Goal: Information Seeking & Learning: Learn about a topic

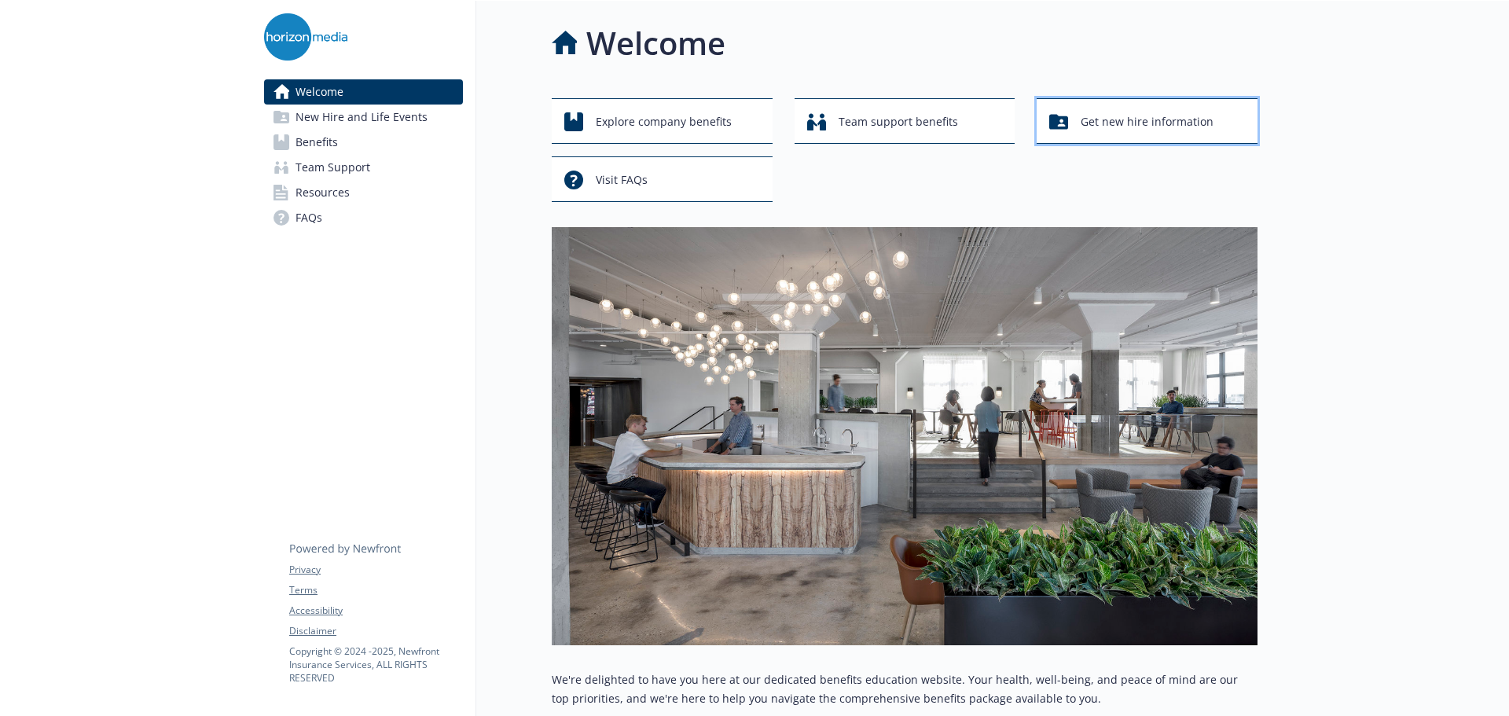
click at [1141, 123] on span "Get new hire information" at bounding box center [1147, 122] width 133 height 30
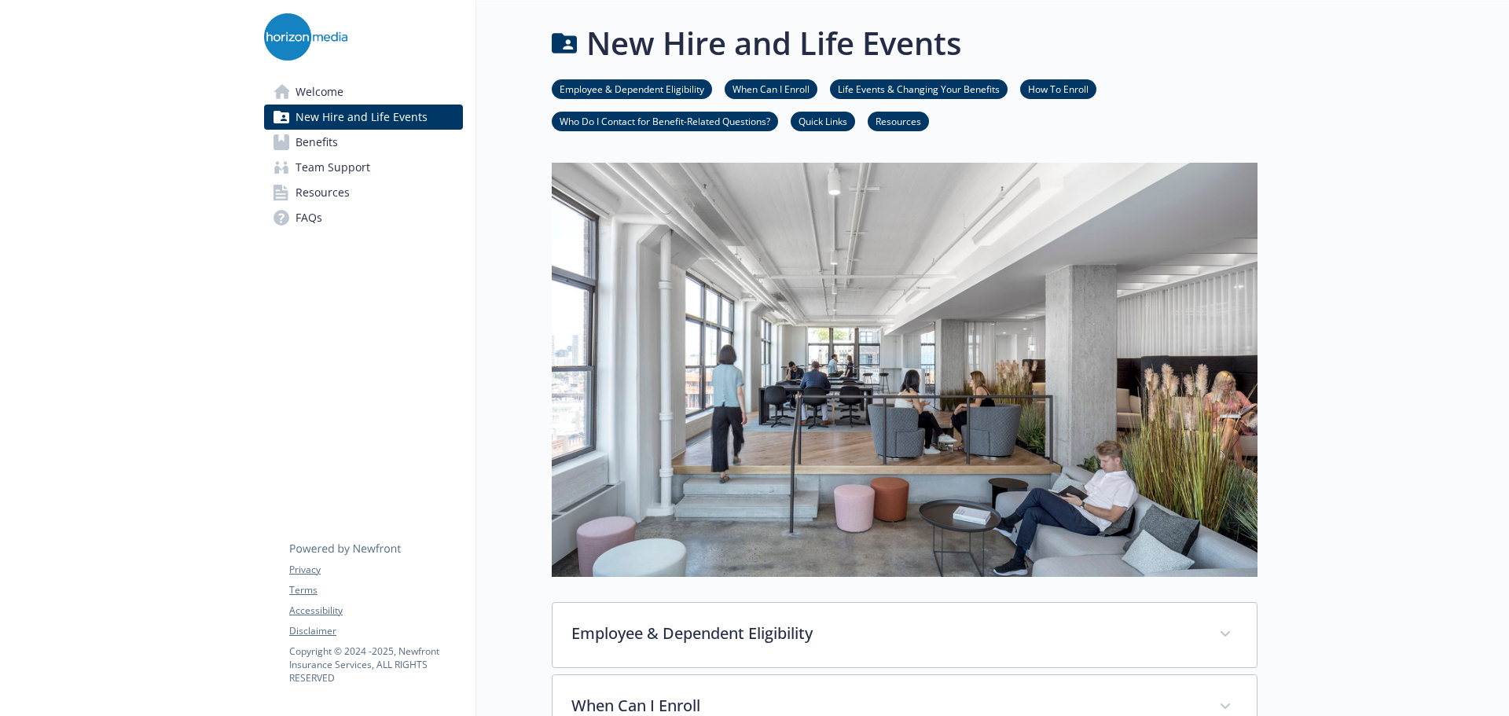
click at [351, 141] on link "Benefits" at bounding box center [363, 142] width 199 height 25
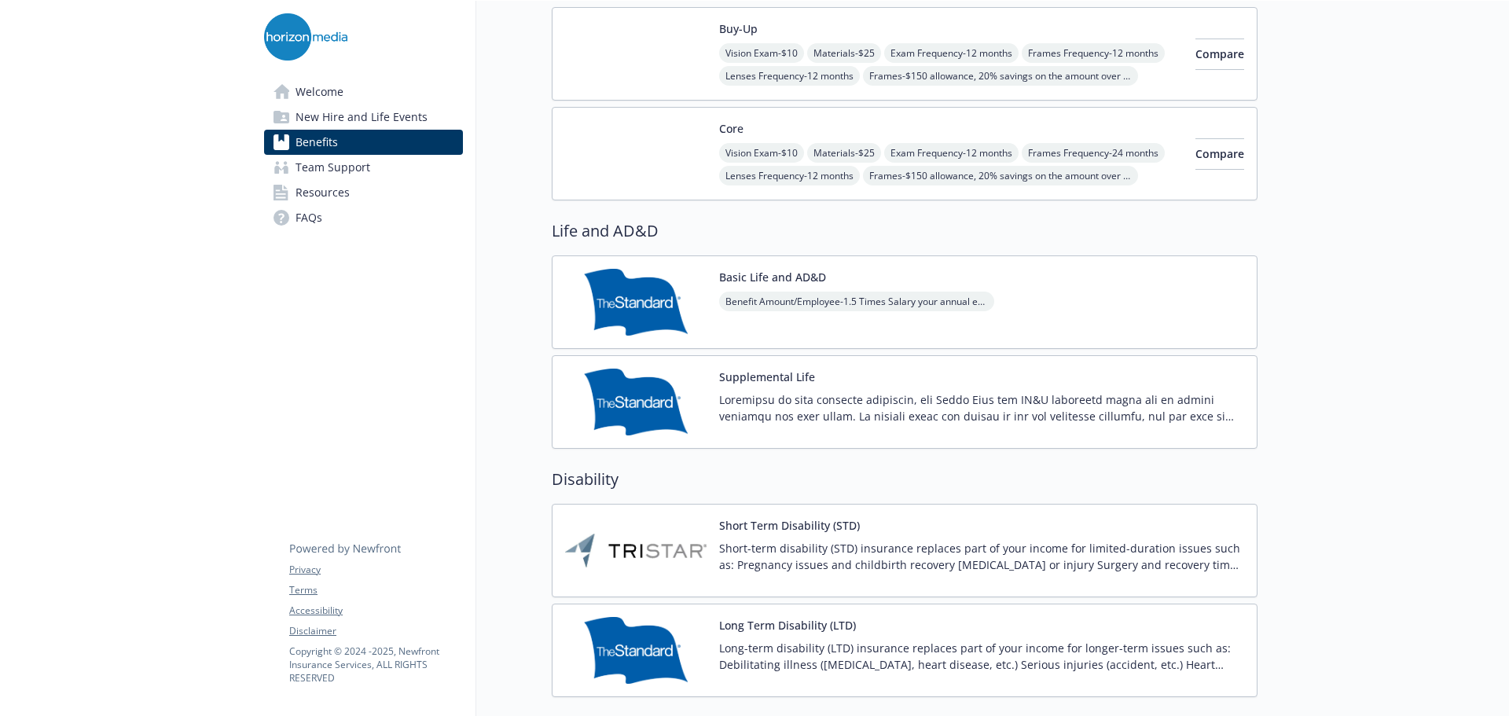
scroll to position [865, 0]
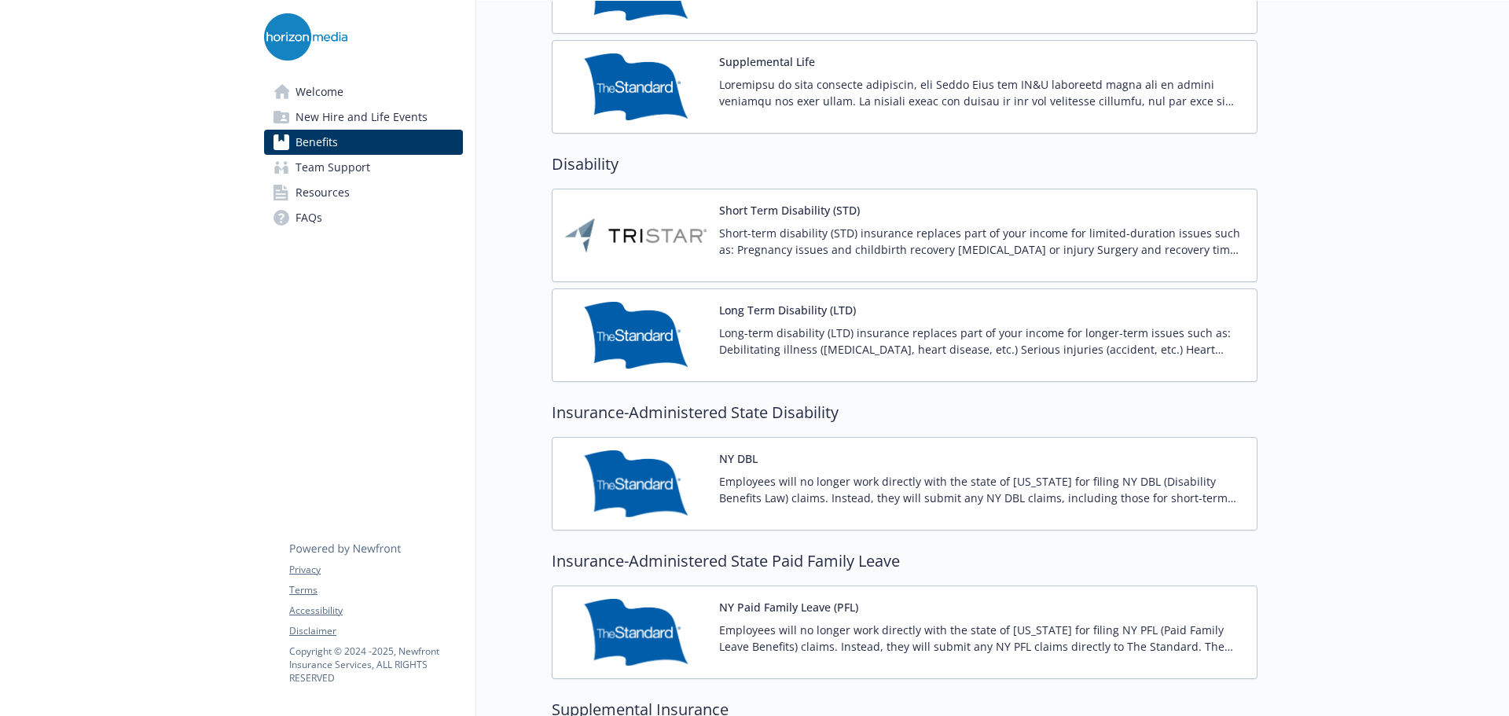
click at [344, 97] on link "Welcome" at bounding box center [363, 91] width 199 height 25
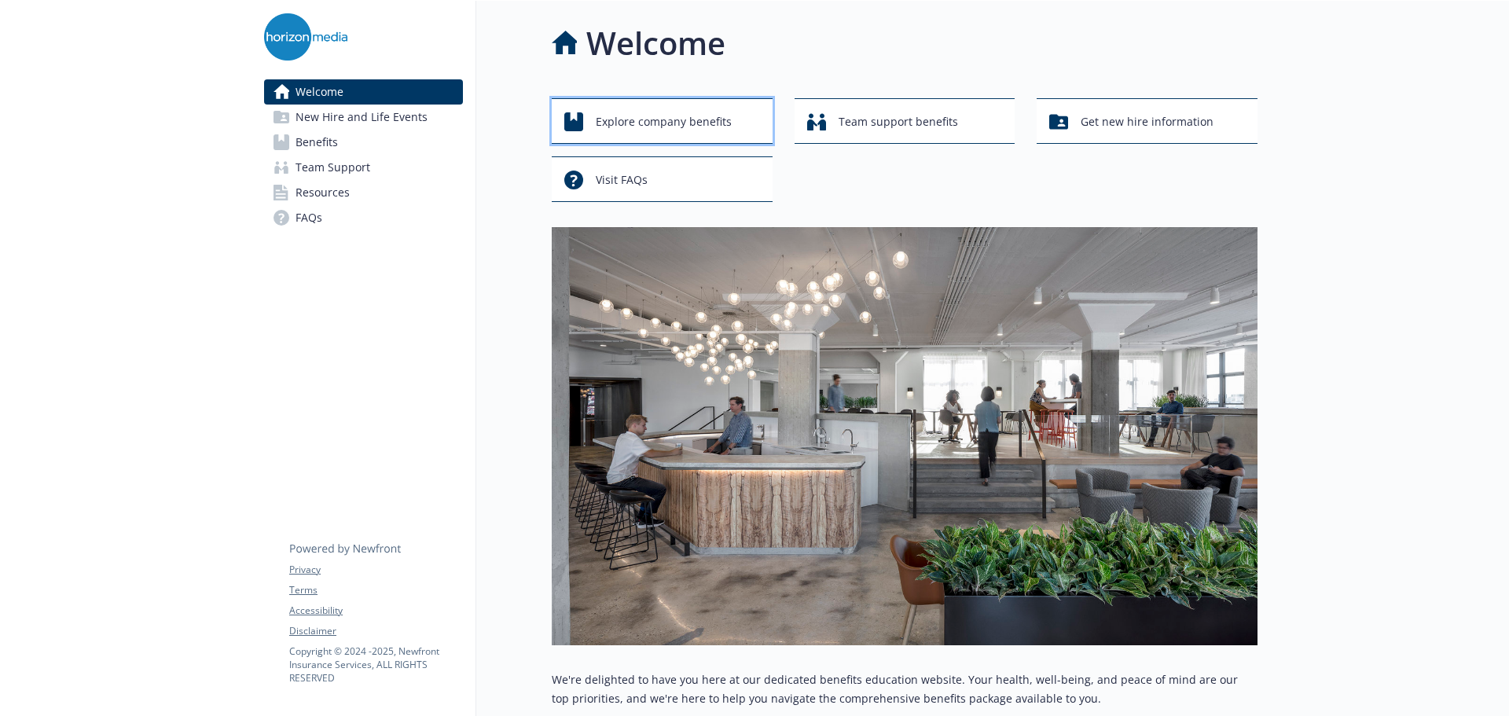
click at [676, 126] on span "Explore company benefits" at bounding box center [664, 122] width 136 height 30
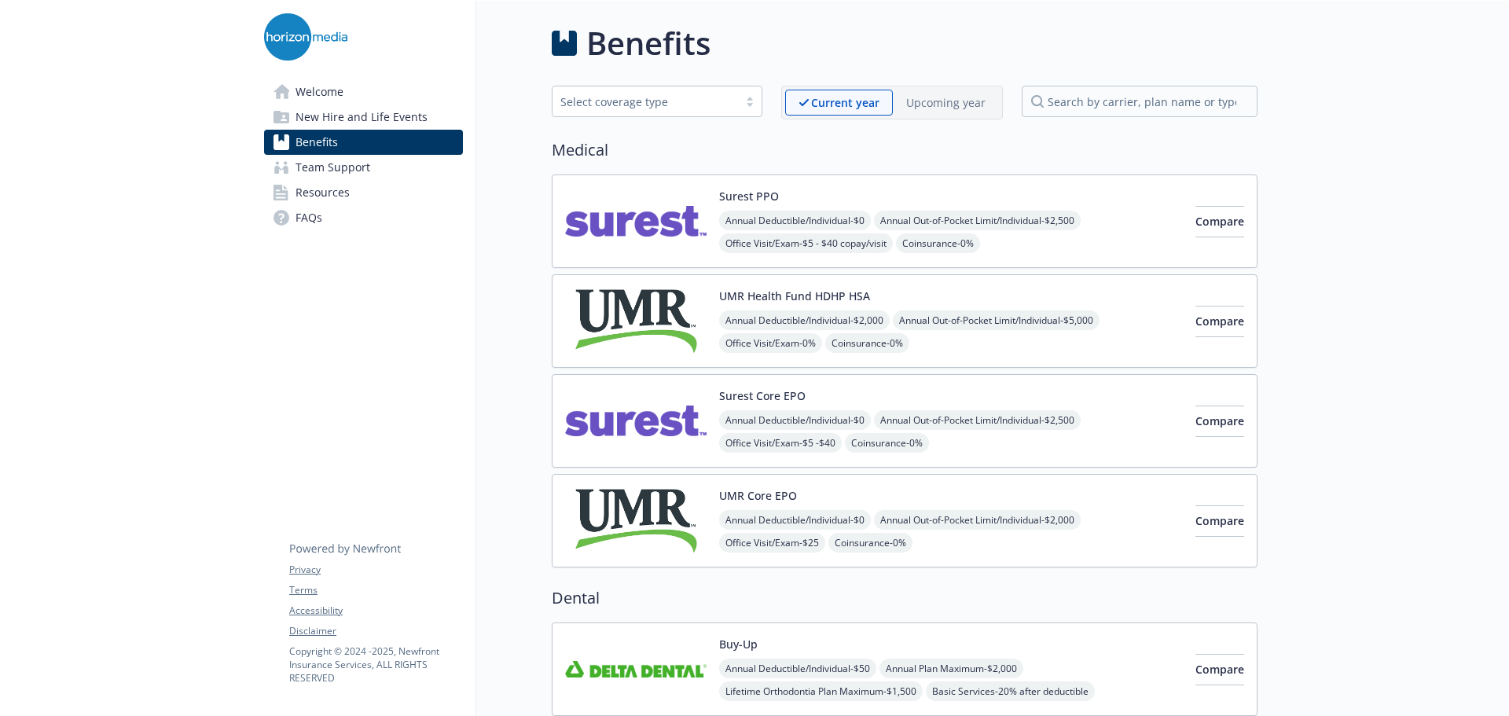
click at [354, 99] on link "Welcome" at bounding box center [363, 91] width 199 height 25
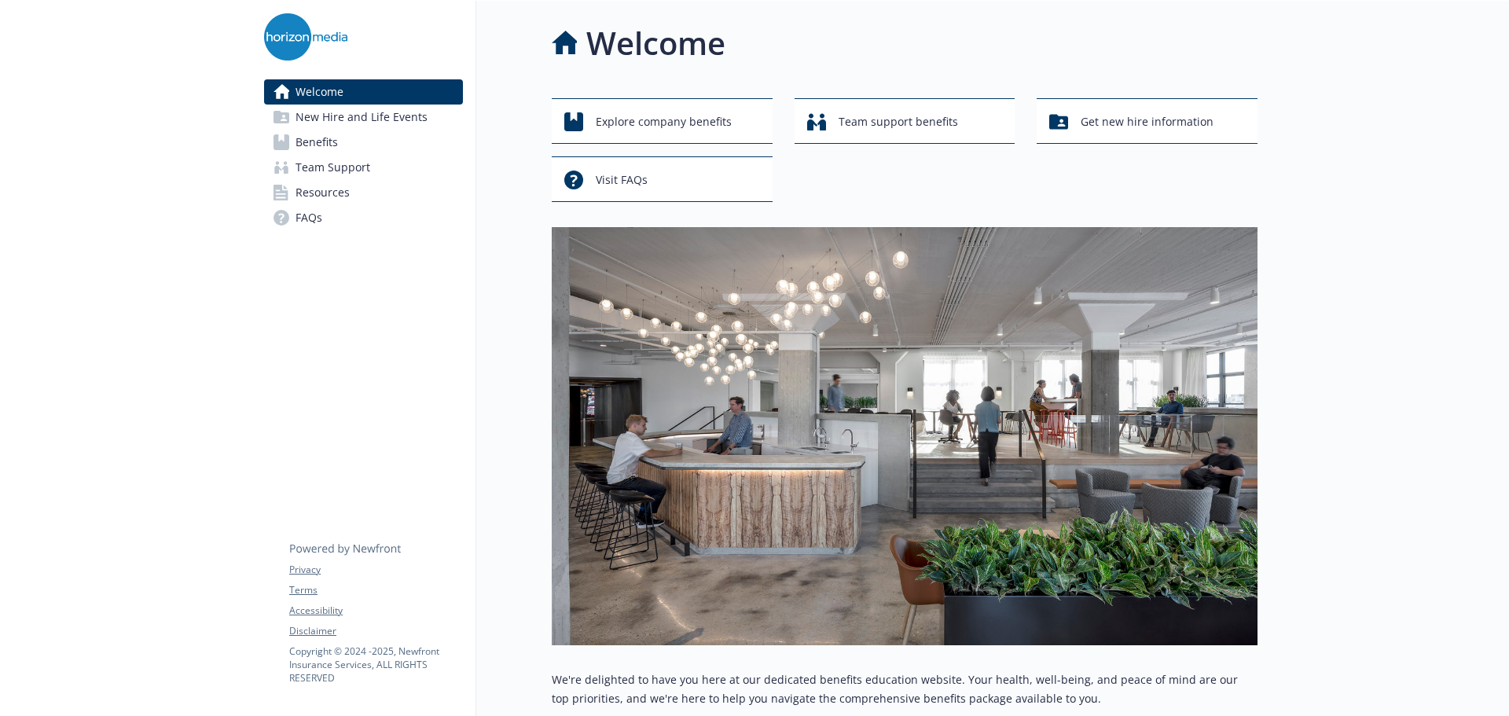
click at [306, 11] on div "Welcome New Hire and Life Events Benefits Team Support Resources FAQs Privacy T…" at bounding box center [364, 131] width 224 height 261
click at [297, 28] on img at bounding box center [305, 36] width 83 height 47
